Goal: Browse casually: Explore the website without a specific task or goal

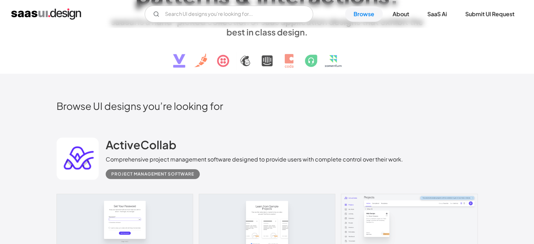
scroll to position [35, 0]
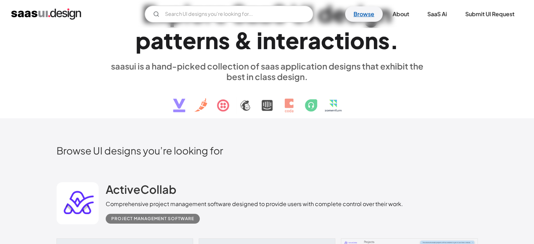
click at [364, 12] on link "Browse" at bounding box center [364, 13] width 38 height 15
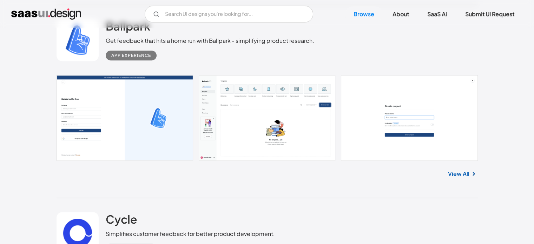
scroll to position [3019, 0]
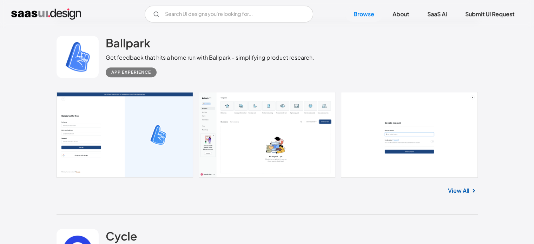
click at [88, 59] on link at bounding box center [78, 57] width 42 height 42
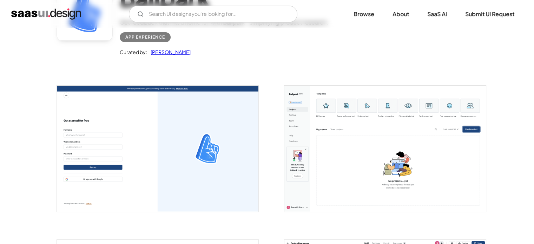
scroll to position [70, 0]
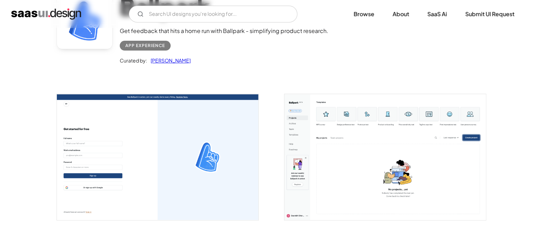
click at [176, 129] on img "open lightbox" at bounding box center [157, 157] width 201 height 126
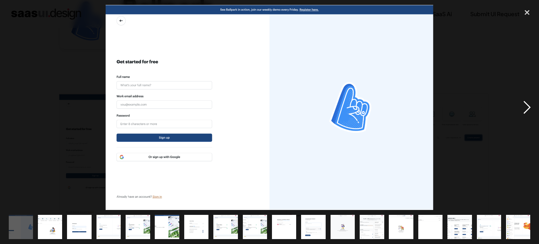
click at [531, 105] on div "next image" at bounding box center [527, 107] width 24 height 205
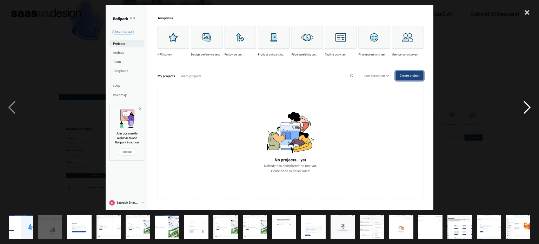
click at [529, 105] on div "next image" at bounding box center [527, 107] width 24 height 205
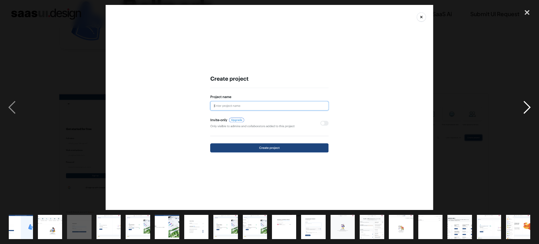
click at [528, 105] on div "next image" at bounding box center [527, 107] width 24 height 205
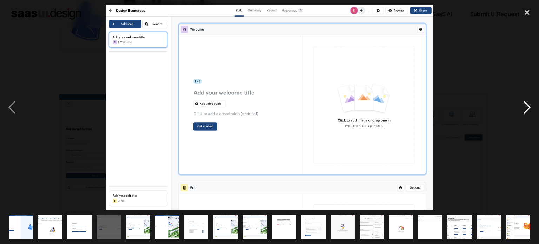
click at [528, 105] on div "next image" at bounding box center [527, 107] width 24 height 205
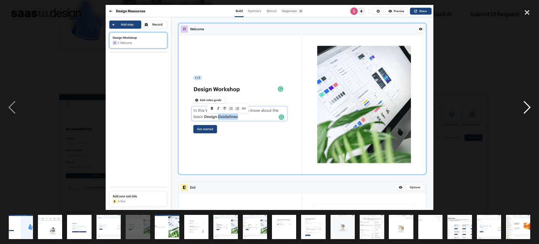
click at [527, 110] on div "next image" at bounding box center [527, 107] width 24 height 205
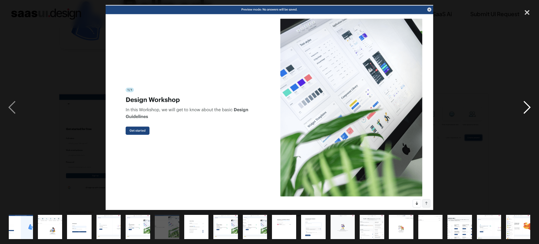
click at [528, 110] on div "next image" at bounding box center [527, 107] width 24 height 205
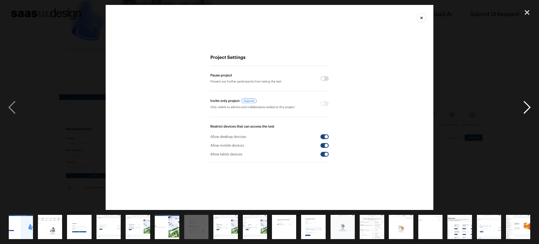
click at [528, 110] on div "next image" at bounding box center [527, 107] width 24 height 205
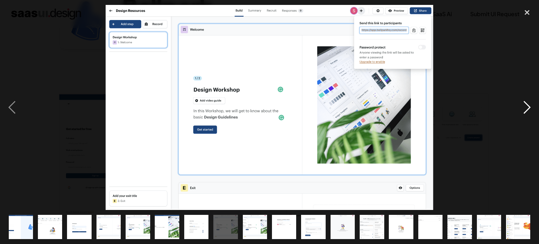
click at [528, 110] on div "next image" at bounding box center [527, 107] width 24 height 205
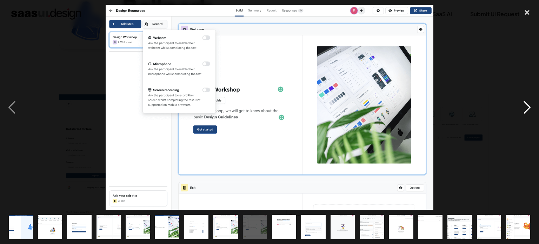
click at [528, 110] on div "next image" at bounding box center [527, 107] width 24 height 205
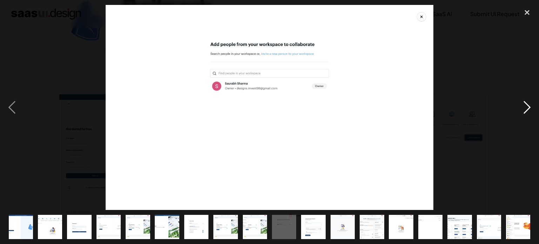
click at [528, 110] on div "next image" at bounding box center [527, 107] width 24 height 205
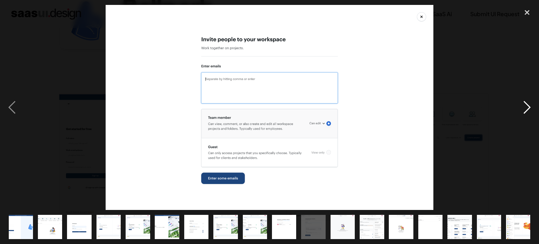
click at [528, 110] on div "next image" at bounding box center [527, 107] width 24 height 205
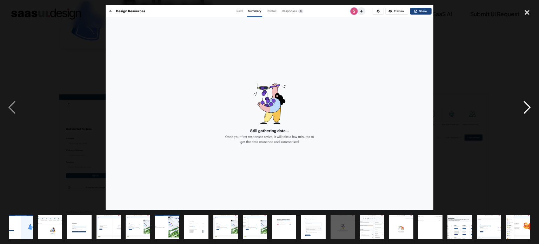
click at [528, 110] on div "next image" at bounding box center [527, 107] width 24 height 205
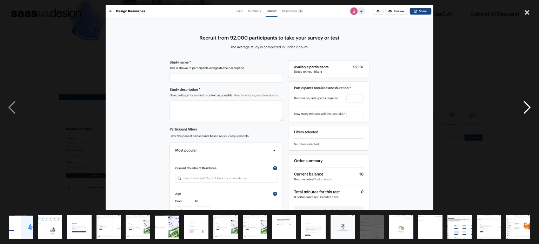
click at [528, 110] on div "next image" at bounding box center [527, 107] width 24 height 205
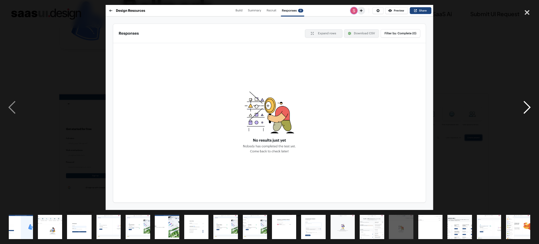
click at [528, 110] on div "next image" at bounding box center [527, 107] width 24 height 205
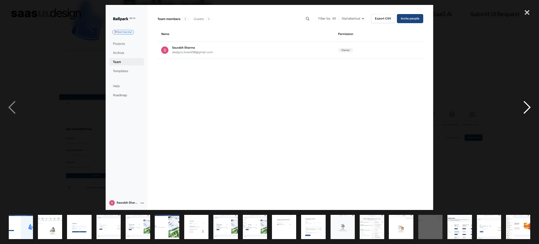
click at [528, 110] on div "next image" at bounding box center [527, 107] width 24 height 205
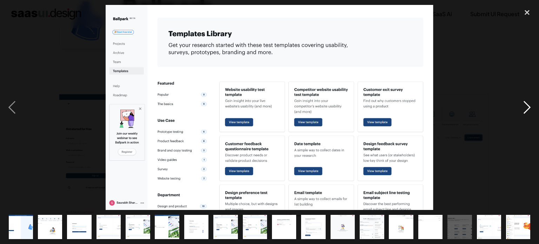
click at [528, 110] on div "next image" at bounding box center [527, 107] width 24 height 205
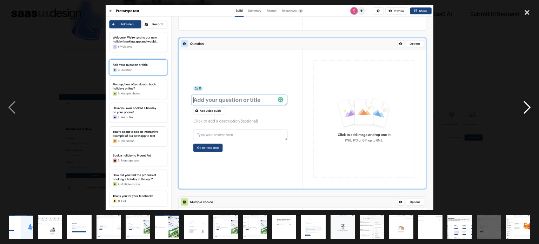
click at [527, 106] on div "next image" at bounding box center [527, 107] width 24 height 205
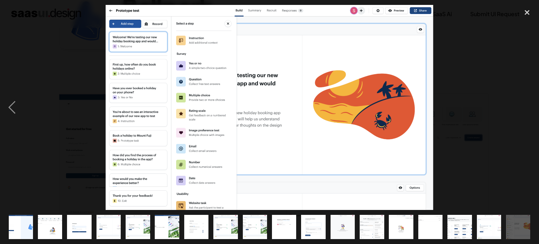
click at [527, 106] on div "next image" at bounding box center [527, 107] width 24 height 205
click at [525, 11] on div "close lightbox" at bounding box center [527, 12] width 24 height 15
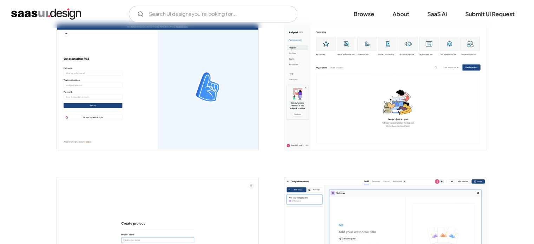
scroll to position [246, 0]
